Goal: Transaction & Acquisition: Purchase product/service

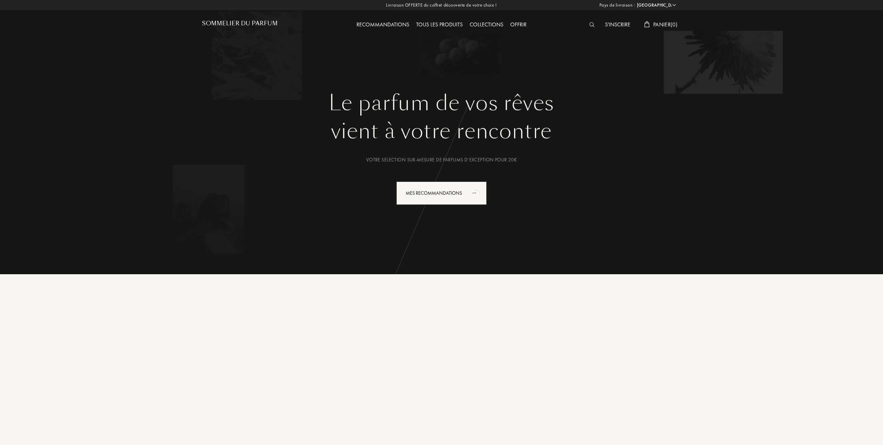
select select "FR"
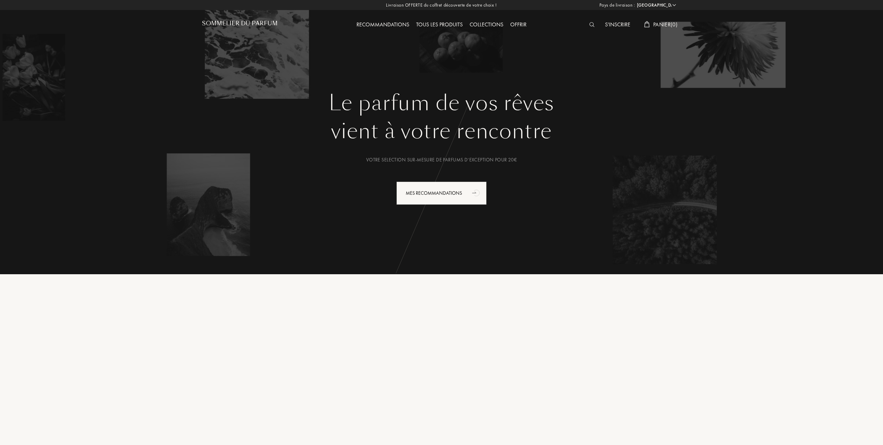
click at [446, 24] on div "Tous les produits" at bounding box center [439, 24] width 53 height 9
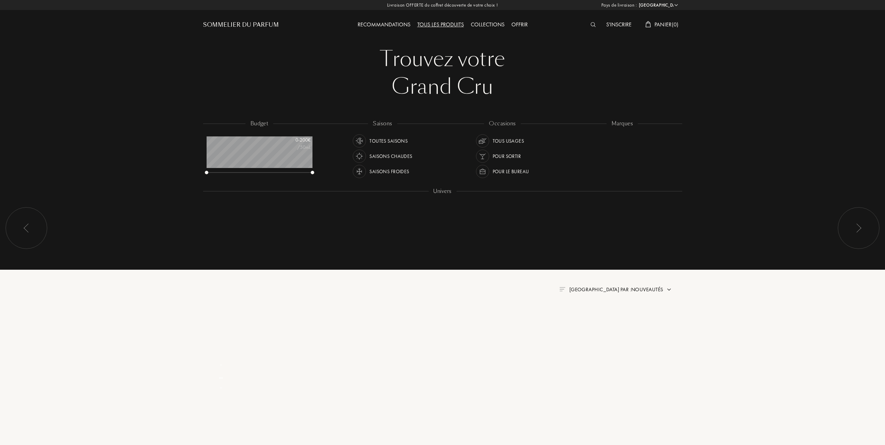
select select "FR"
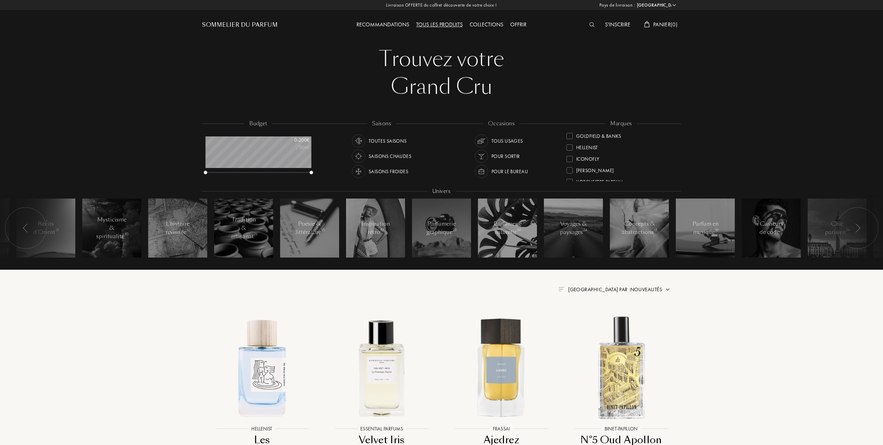
scroll to position [139, 0]
click at [571, 158] on div at bounding box center [569, 160] width 6 height 6
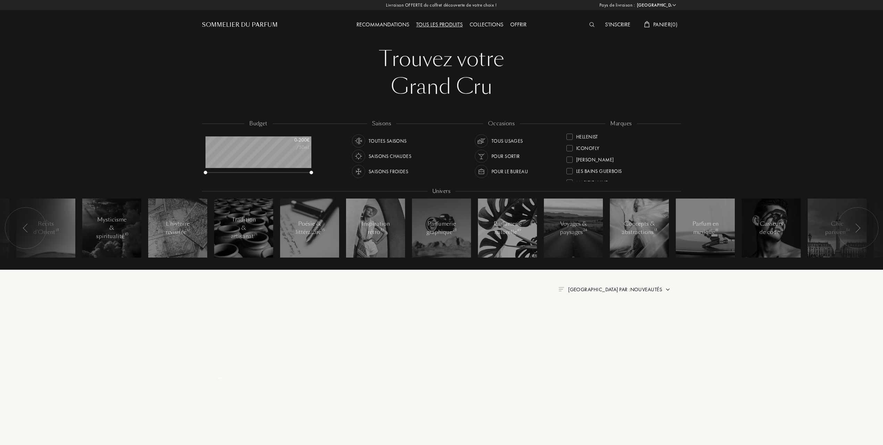
scroll to position [0, 0]
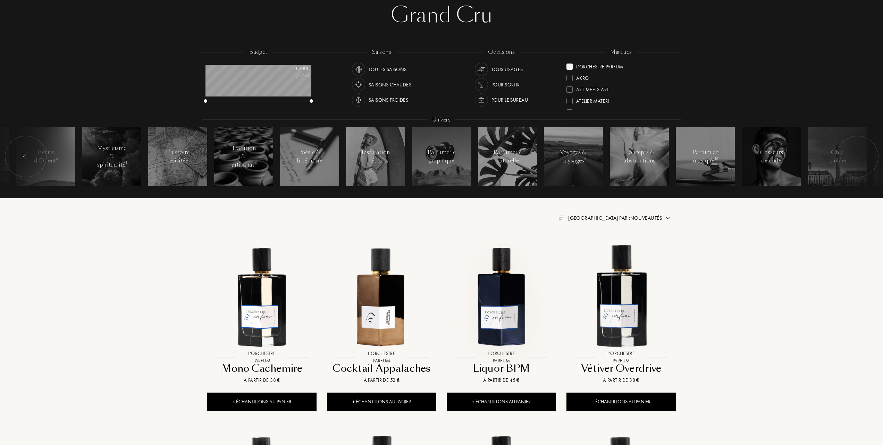
scroll to position [92, 0]
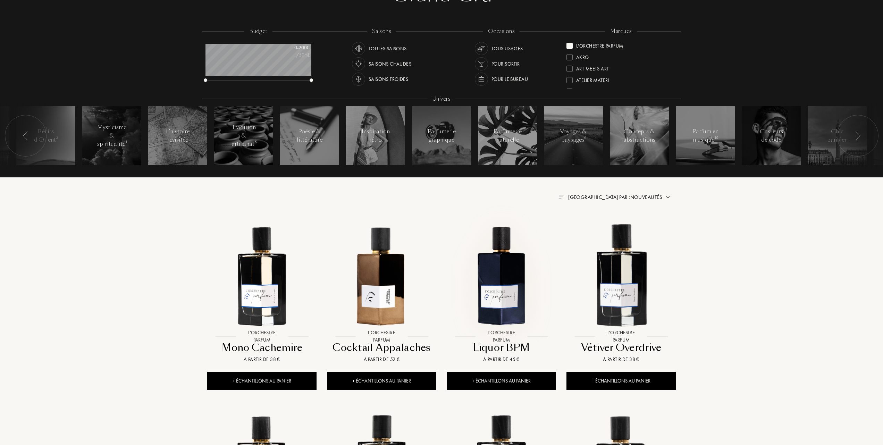
click at [503, 275] on img at bounding box center [501, 275] width 108 height 108
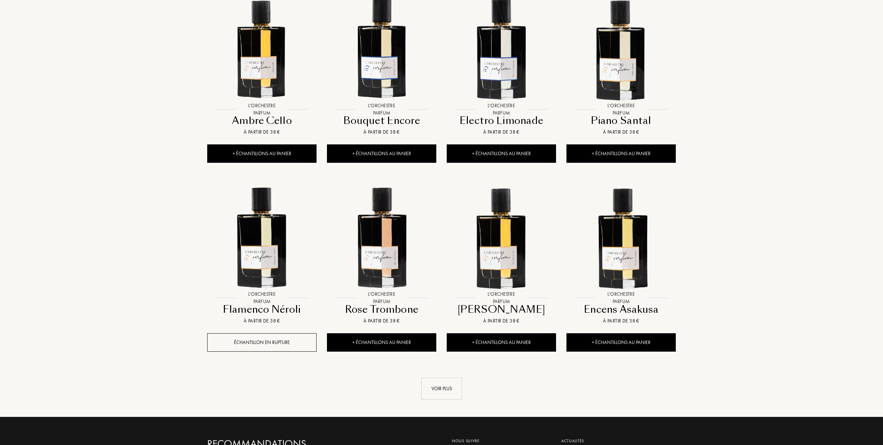
scroll to position [509, 0]
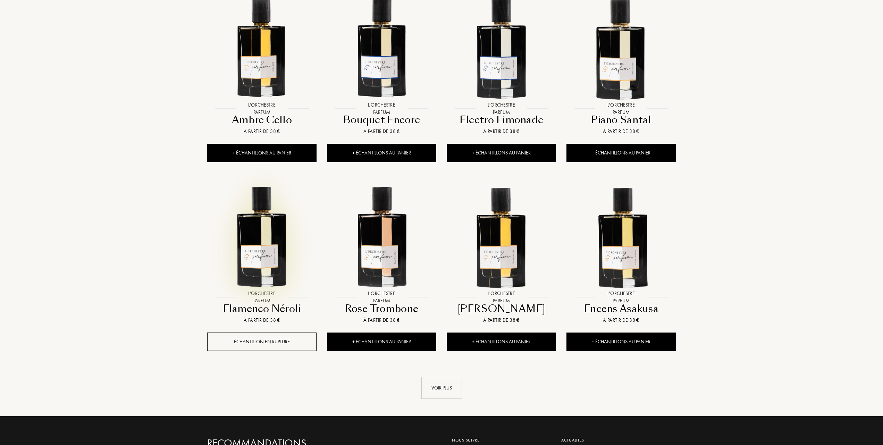
click at [264, 252] on img at bounding box center [262, 236] width 108 height 108
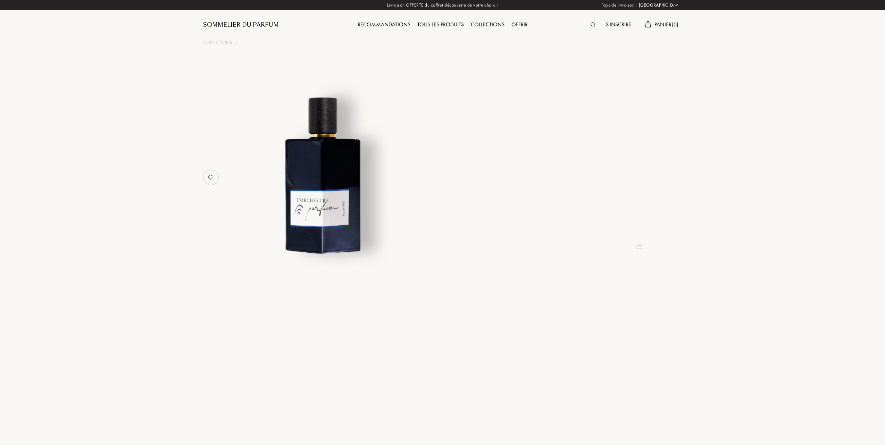
select select "FR"
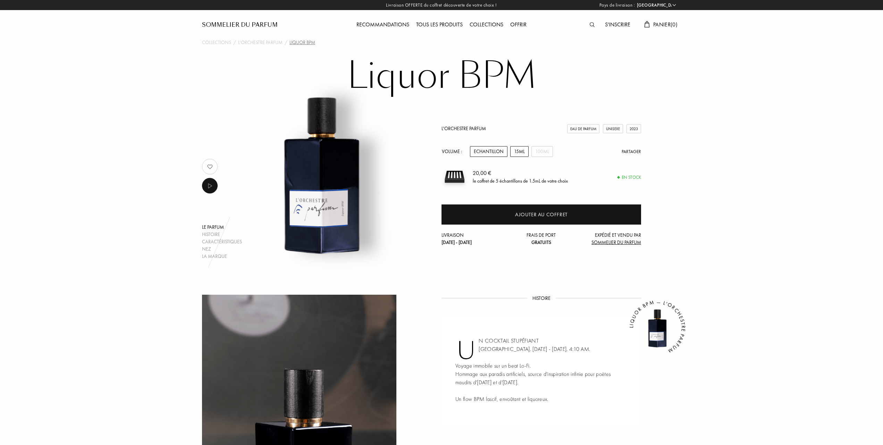
click at [520, 151] on div "15mL" at bounding box center [519, 151] width 18 height 11
click at [538, 150] on div "100mL" at bounding box center [542, 151] width 22 height 11
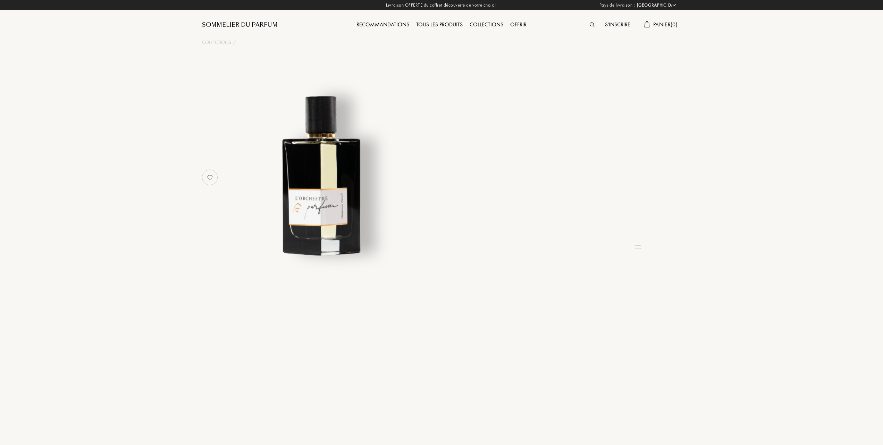
select select "FR"
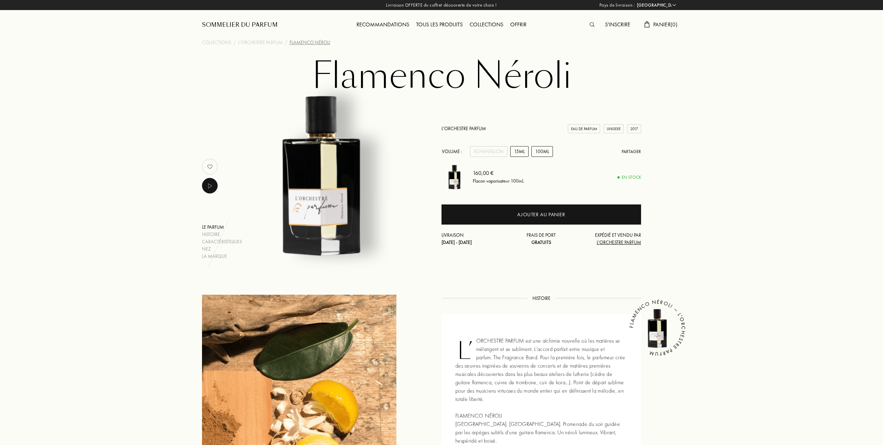
click at [521, 154] on div "15mL" at bounding box center [519, 151] width 18 height 11
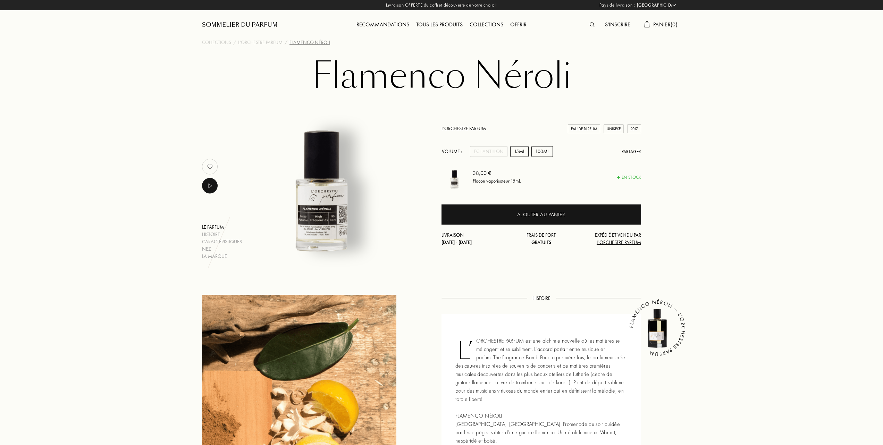
click at [542, 152] on div "100mL" at bounding box center [542, 151] width 22 height 11
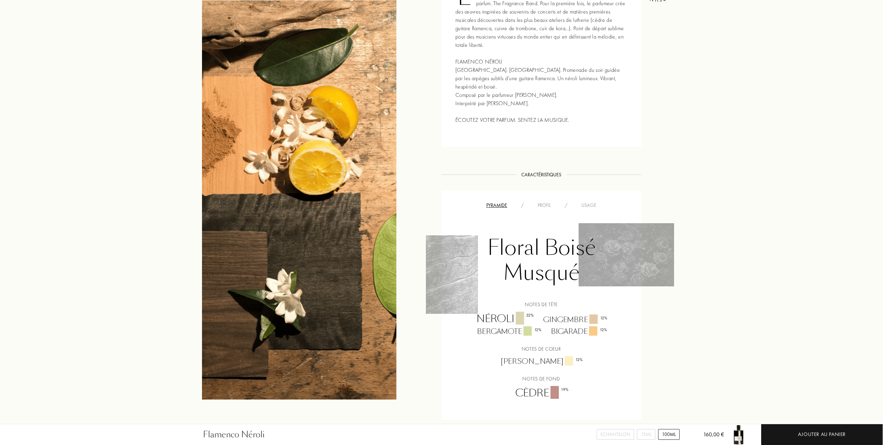
scroll to position [370, 0]
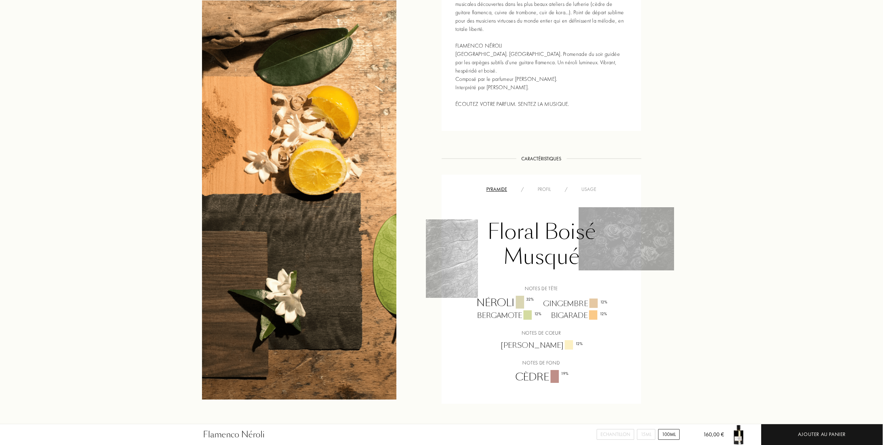
click at [592, 186] on div "Usage" at bounding box center [588, 189] width 29 height 7
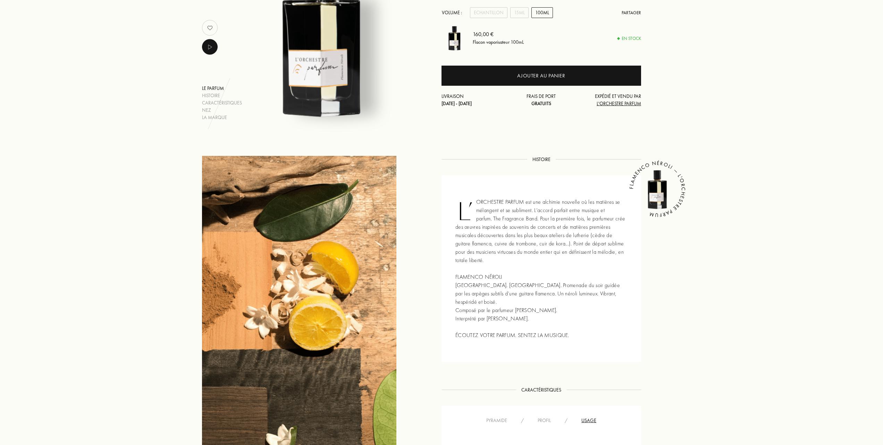
scroll to position [0, 0]
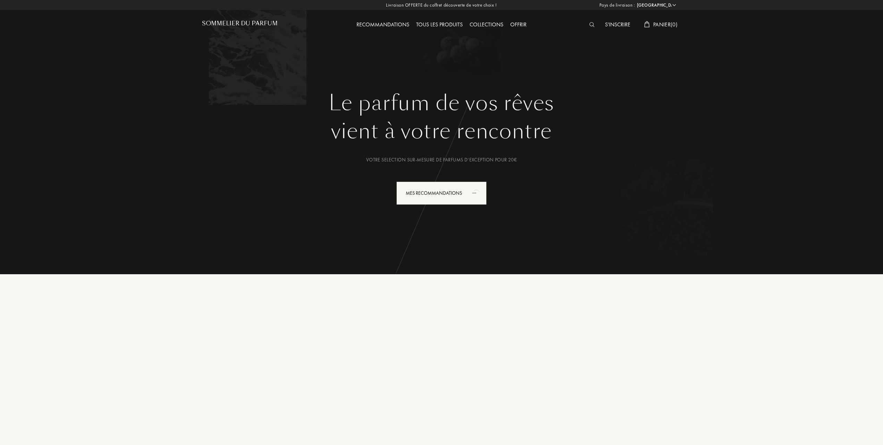
select select "FR"
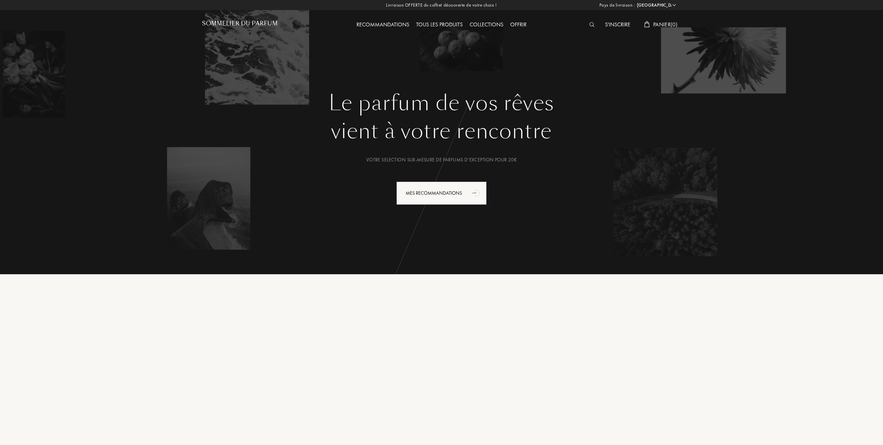
click at [453, 23] on div "Tous les produits" at bounding box center [439, 24] width 53 height 9
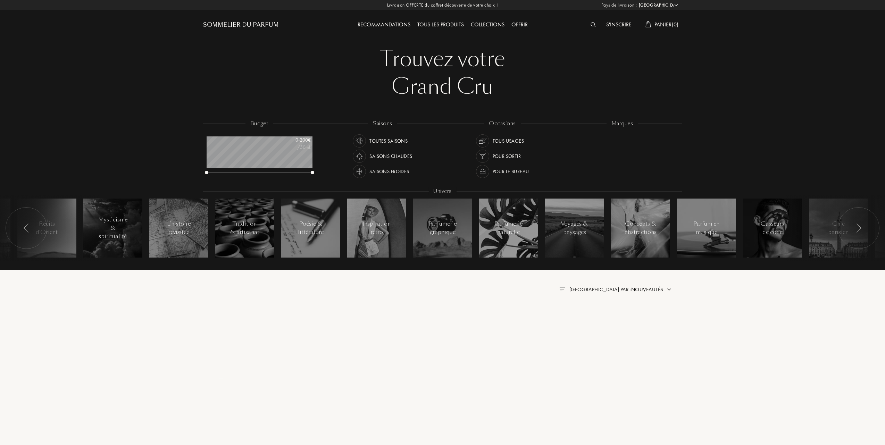
select select "FR"
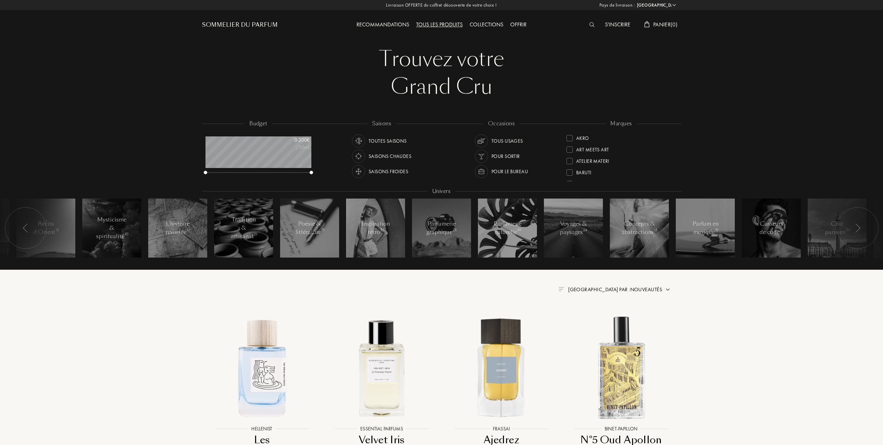
click at [627, 290] on span "Trier par : Nouveautés" at bounding box center [615, 289] width 94 height 7
click at [563, 294] on div "Trouvez votre Grand Cru Trouvez votre Grand Cru budget 0 - 200 € /50mL saisons …" at bounding box center [441, 153] width 489 height 306
click at [637, 289] on span "Trier par : Nouveautés" at bounding box center [615, 289] width 94 height 7
click at [598, 318] on div at bounding box center [598, 319] width 5 height 5
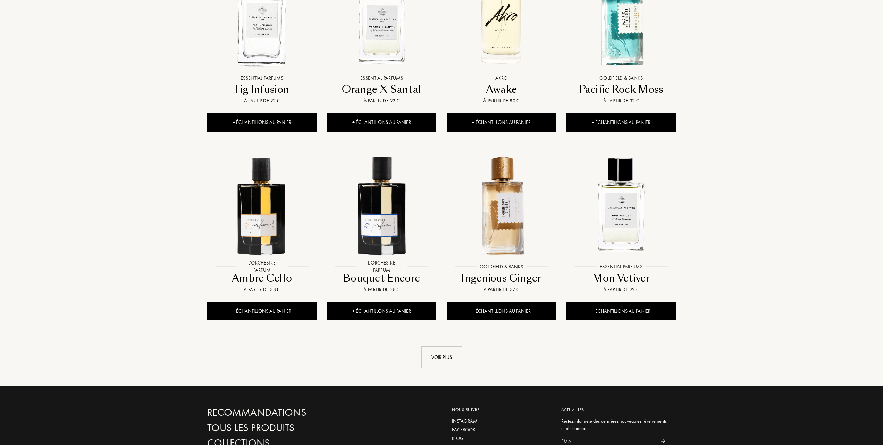
scroll to position [555, 0]
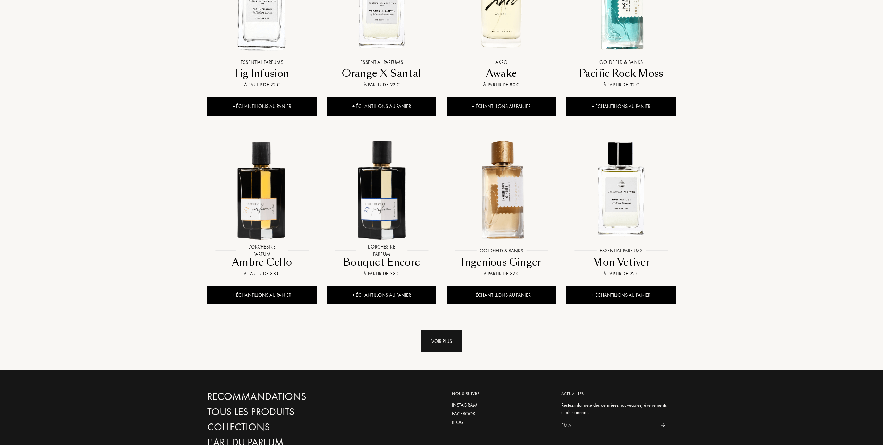
click at [439, 342] on div "Voir plus" at bounding box center [441, 341] width 41 height 22
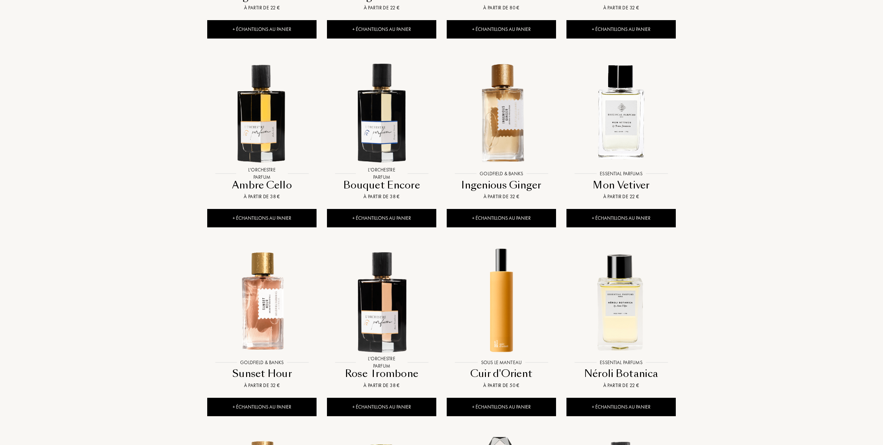
scroll to position [648, 0]
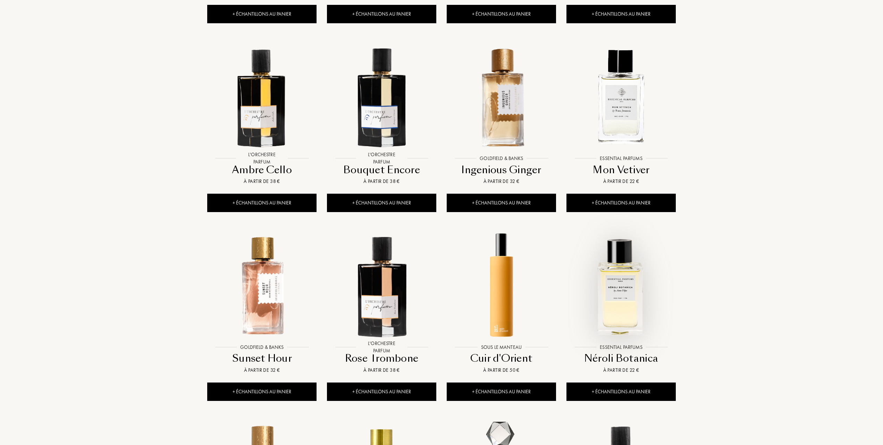
click at [616, 310] on img at bounding box center [621, 286] width 108 height 108
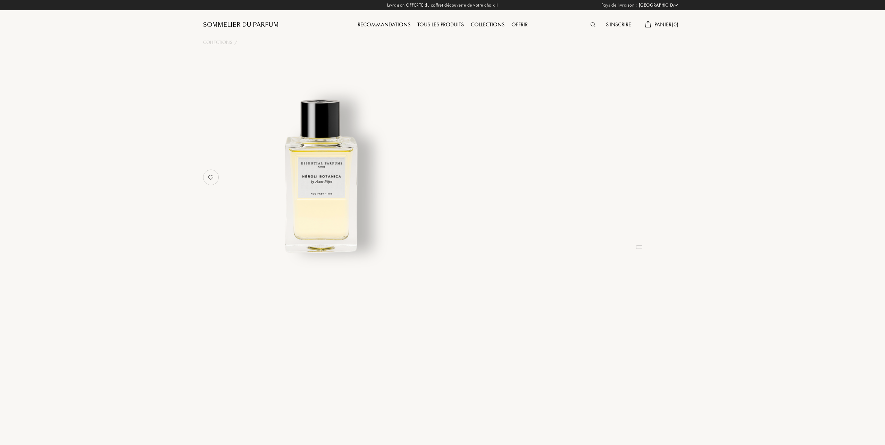
select select "FR"
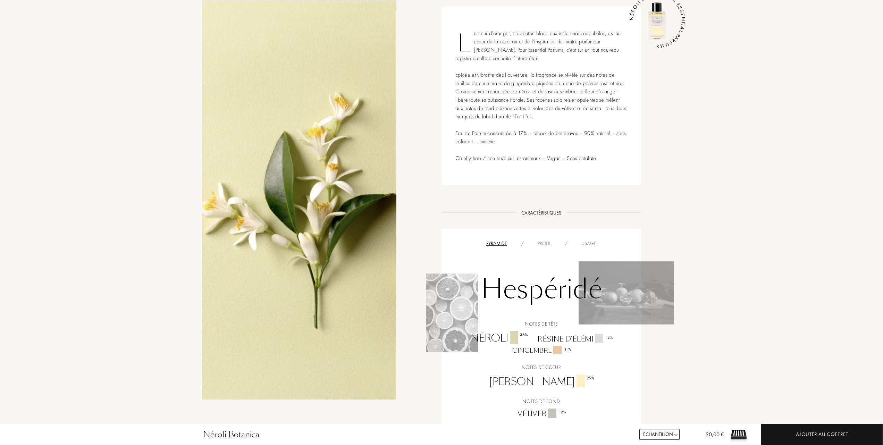
scroll to position [324, 0]
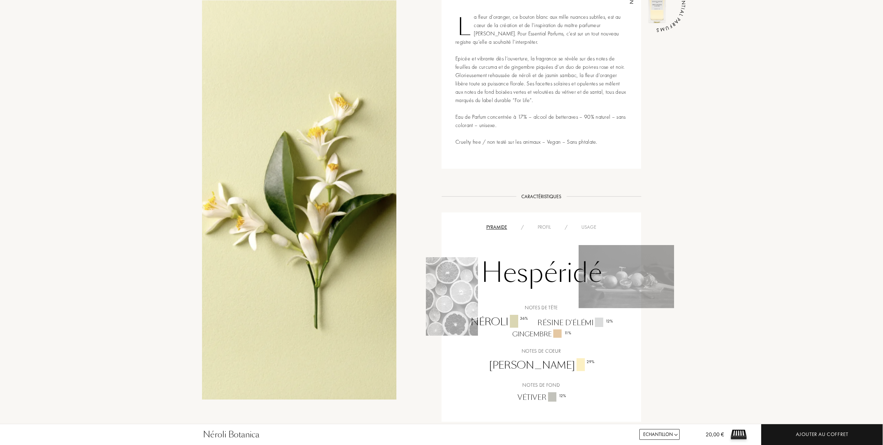
click at [594, 227] on div "Usage" at bounding box center [588, 226] width 29 height 7
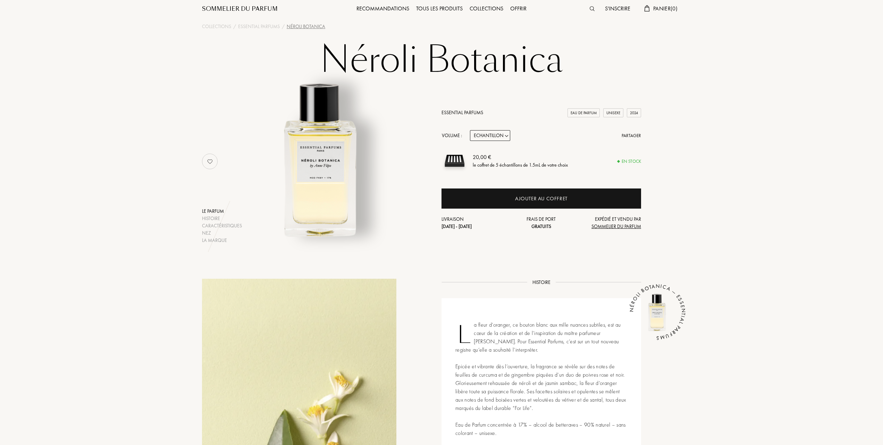
scroll to position [0, 0]
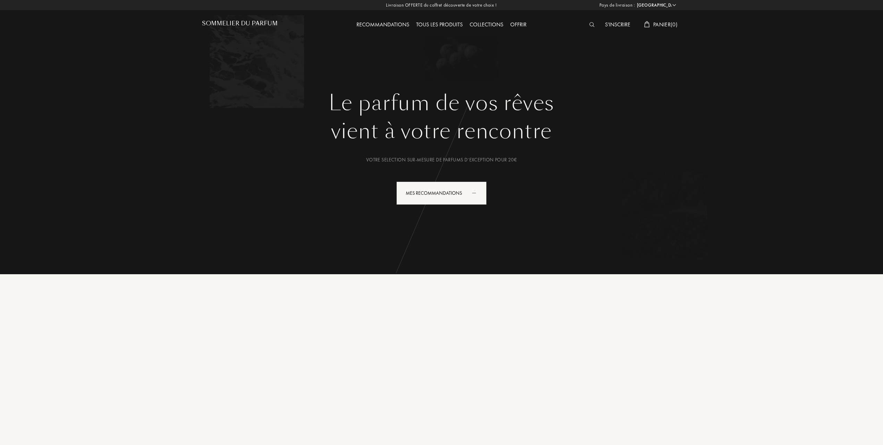
select select "FR"
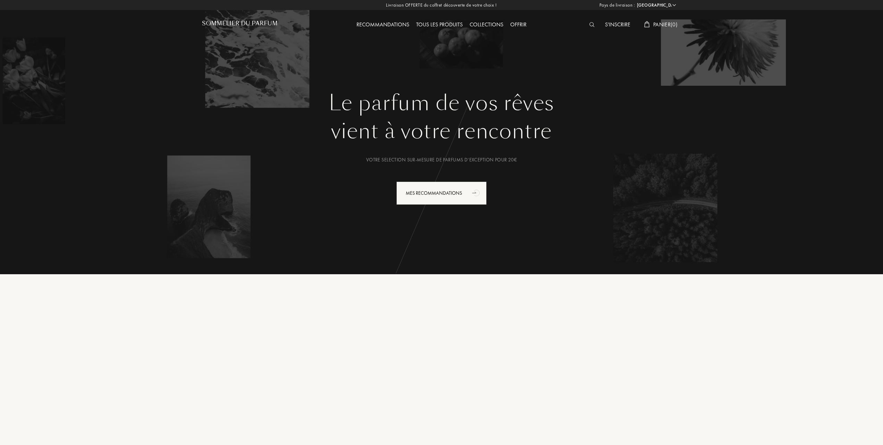
click at [453, 23] on div "Tous les produits" at bounding box center [439, 24] width 53 height 9
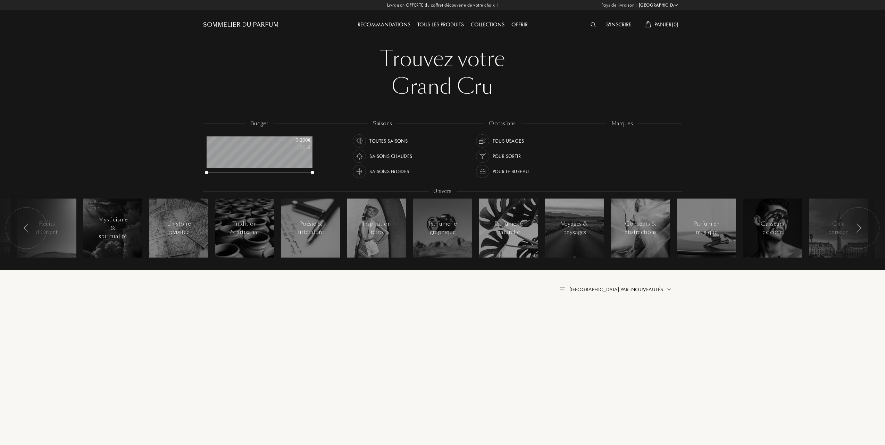
select select "FR"
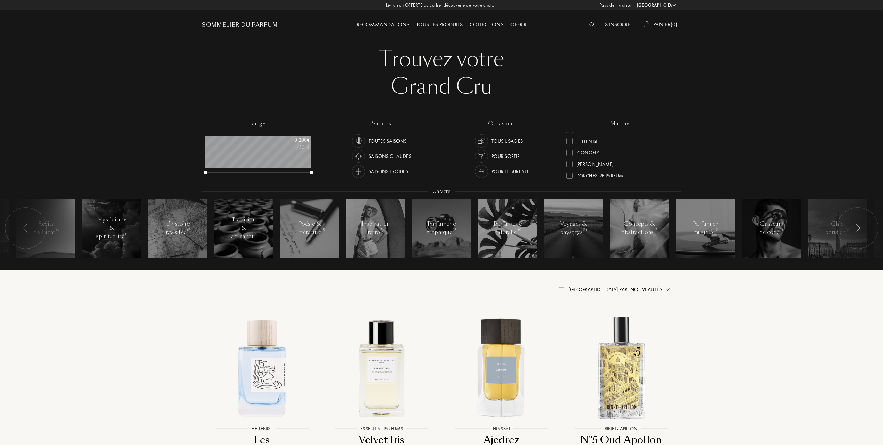
scroll to position [139, 0]
click at [568, 157] on div at bounding box center [569, 160] width 6 height 6
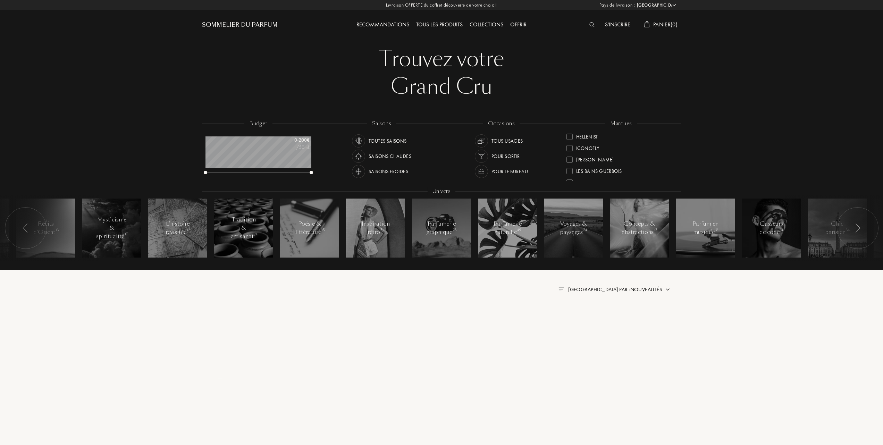
scroll to position [0, 0]
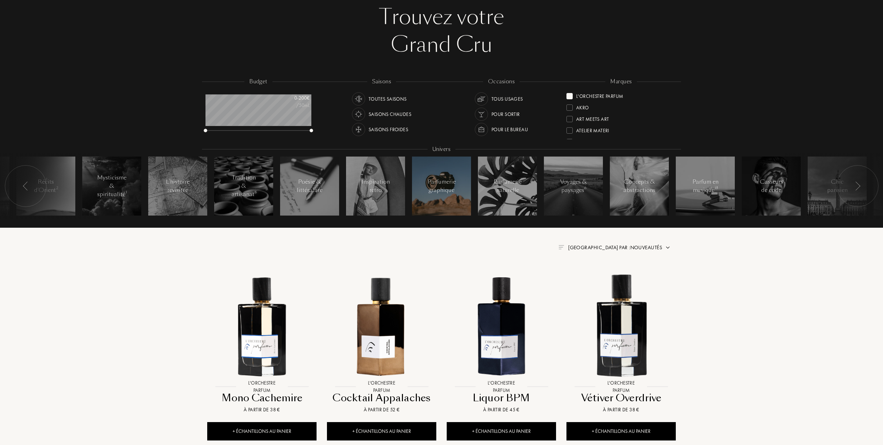
scroll to position [139, 0]
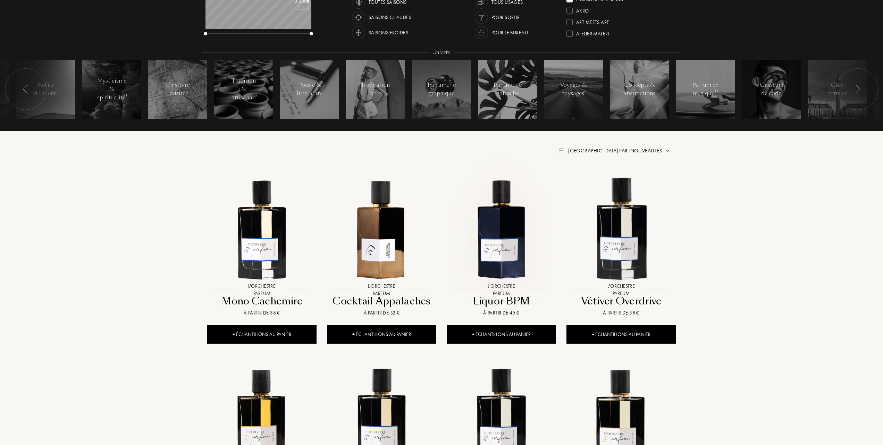
click at [500, 225] on img at bounding box center [501, 229] width 108 height 108
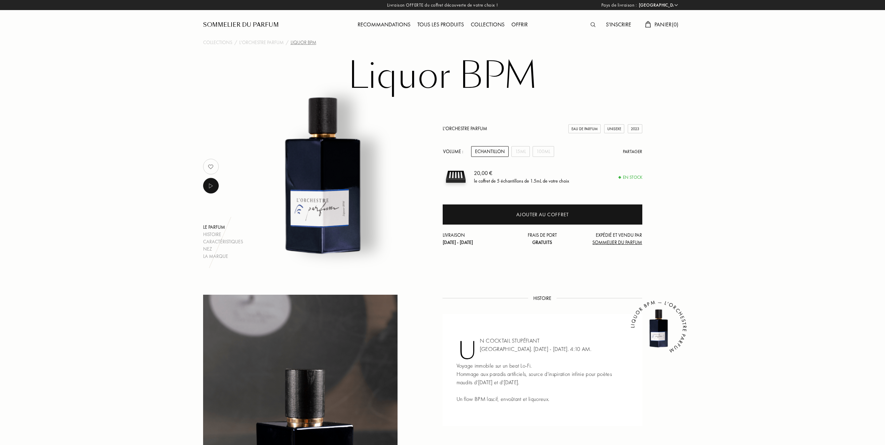
select select "FR"
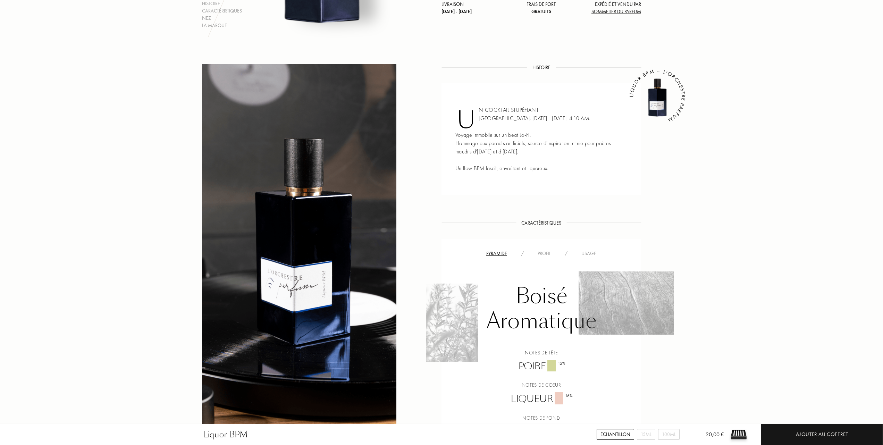
scroll to position [231, 0]
click at [589, 253] on div "Usage" at bounding box center [588, 253] width 29 height 7
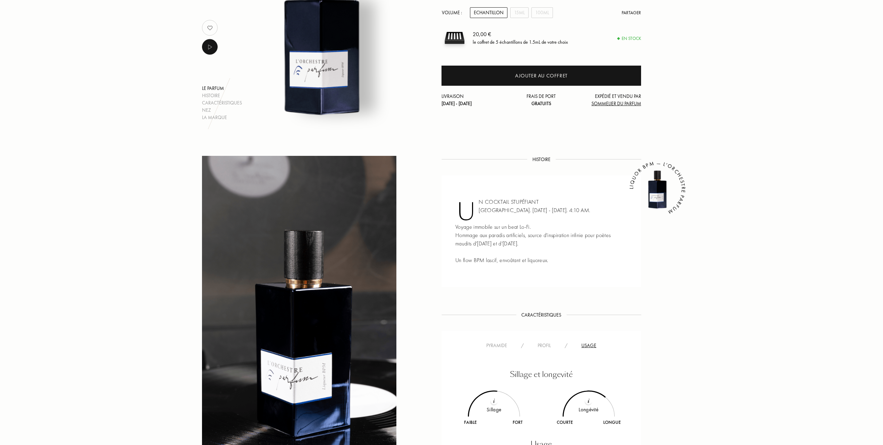
scroll to position [0, 0]
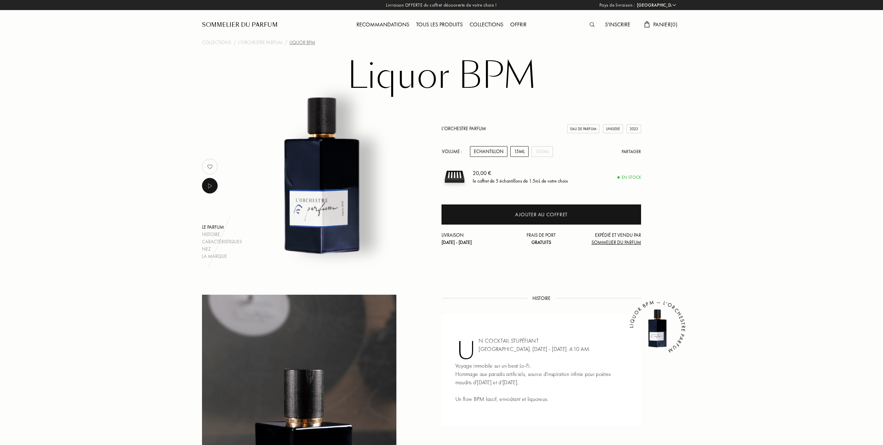
click at [518, 154] on div "15mL" at bounding box center [519, 151] width 18 height 11
